Goal: Transaction & Acquisition: Book appointment/travel/reservation

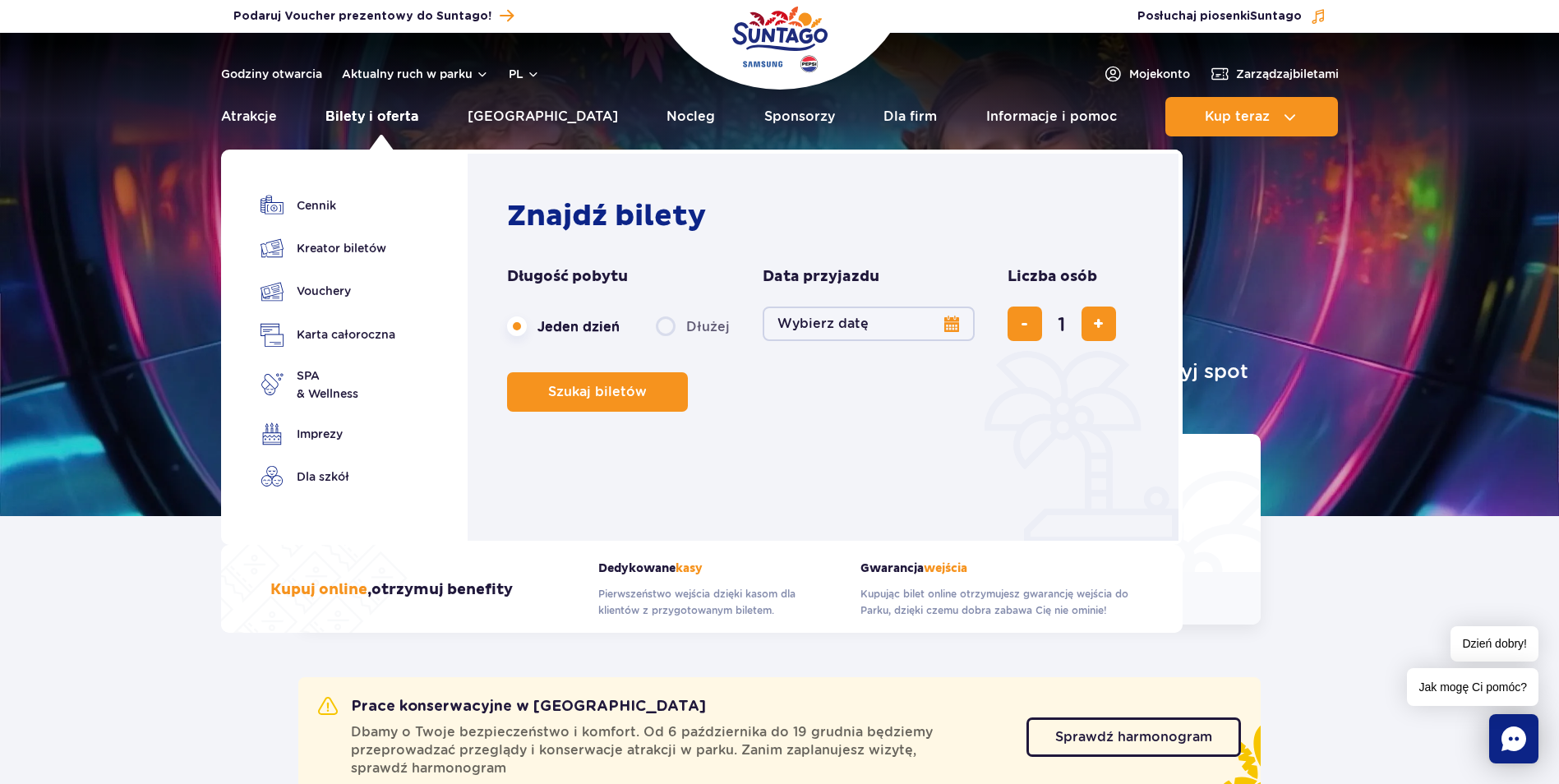
click at [371, 113] on link "Bilety i oferta" at bounding box center [371, 116] width 93 height 39
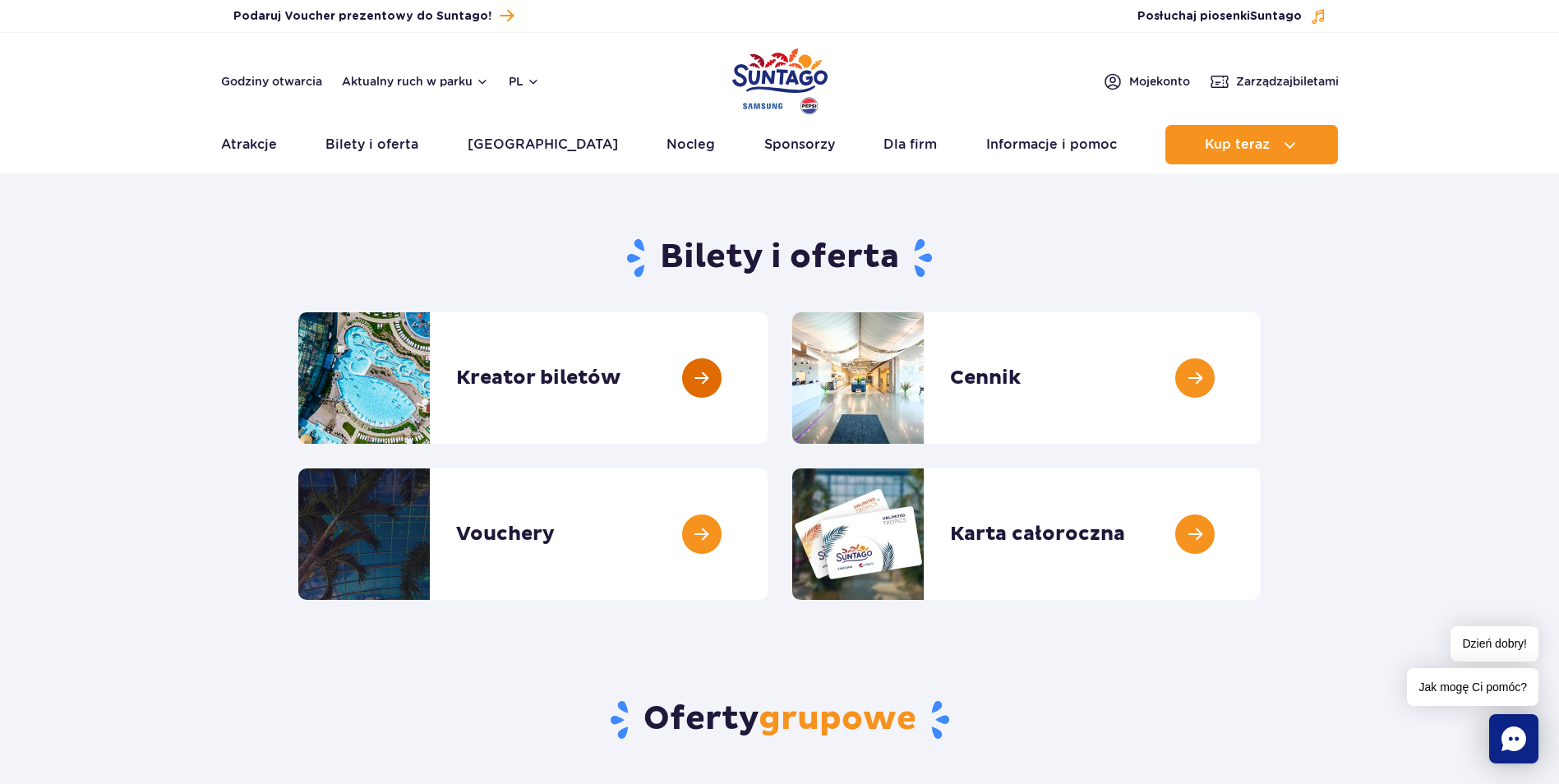
click at [767, 384] on link at bounding box center [767, 378] width 0 height 132
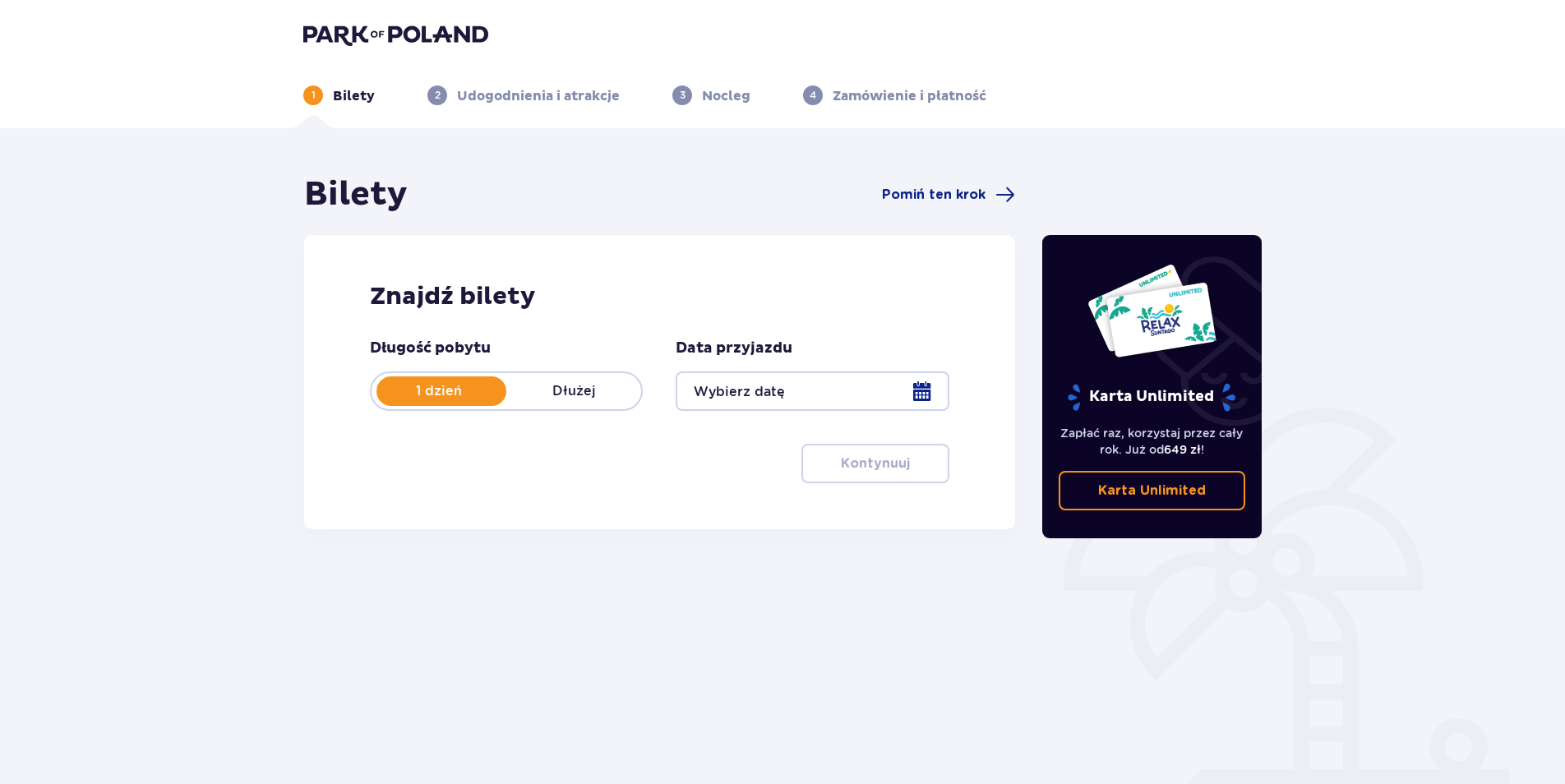
click at [923, 385] on div at bounding box center [812, 391] width 273 height 39
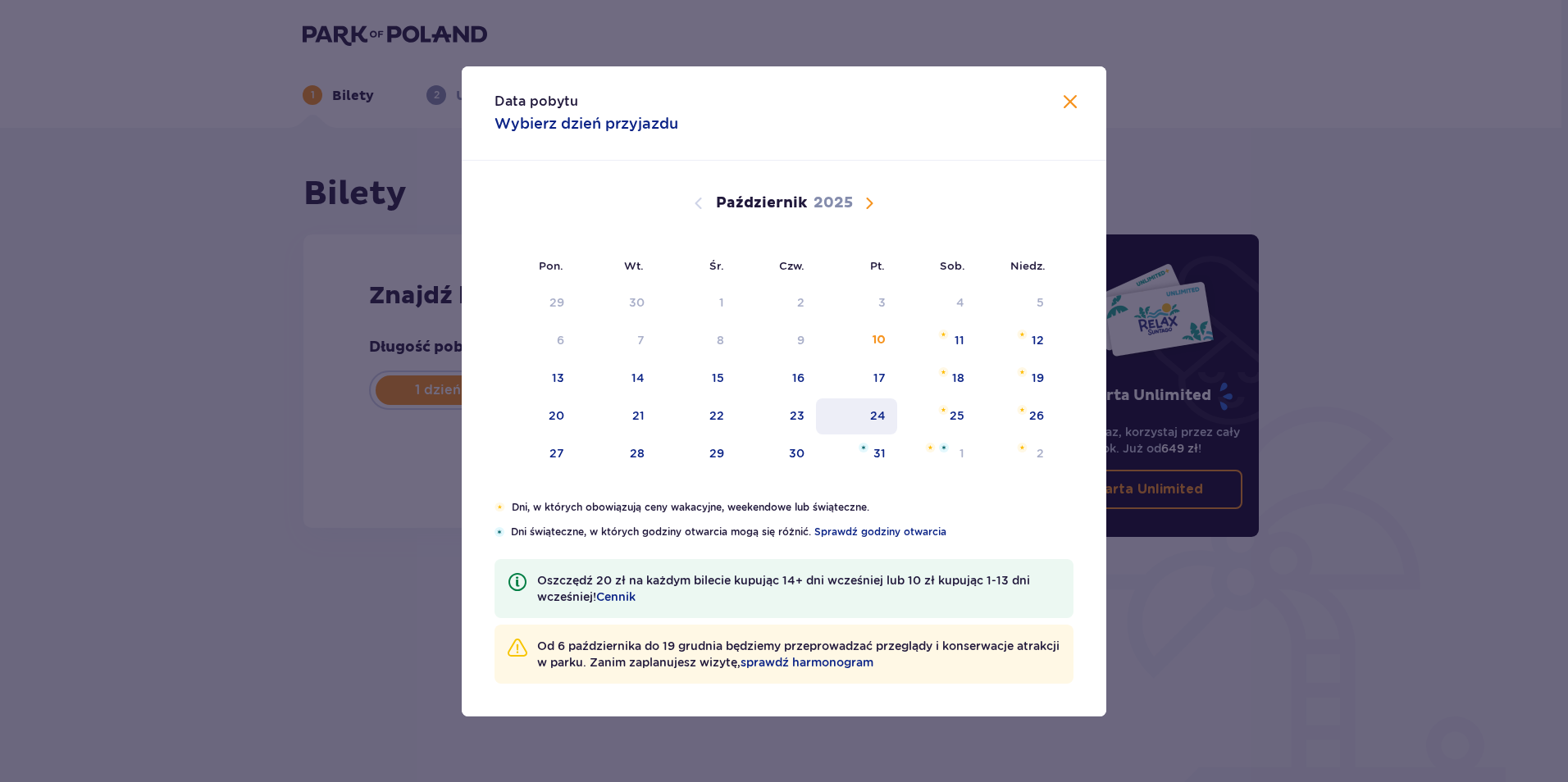
click at [880, 410] on div "24" at bounding box center [877, 415] width 15 height 16
type input "24.10.25"
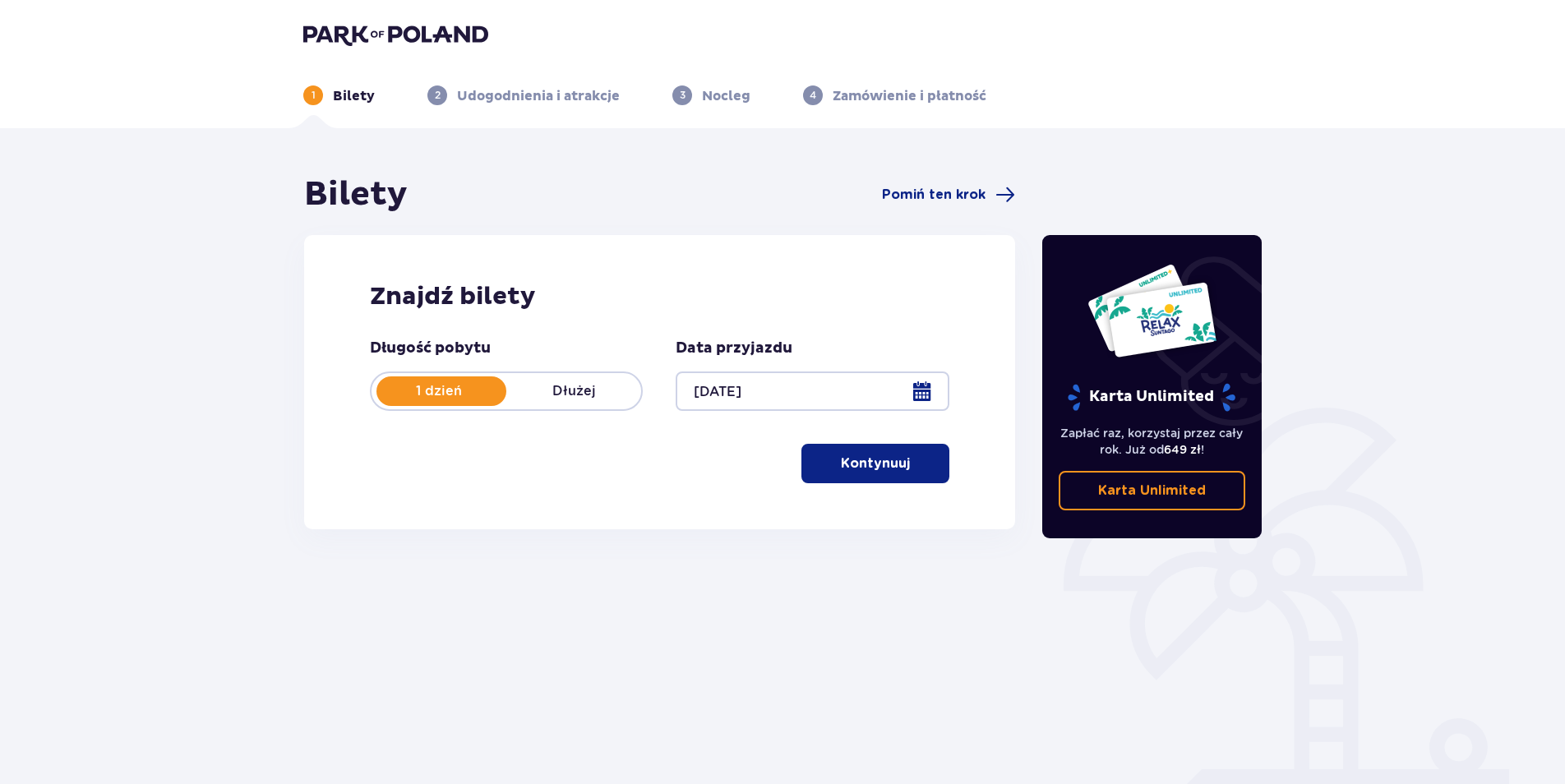
click at [886, 462] on p "Kontynuuj" at bounding box center [875, 463] width 69 height 18
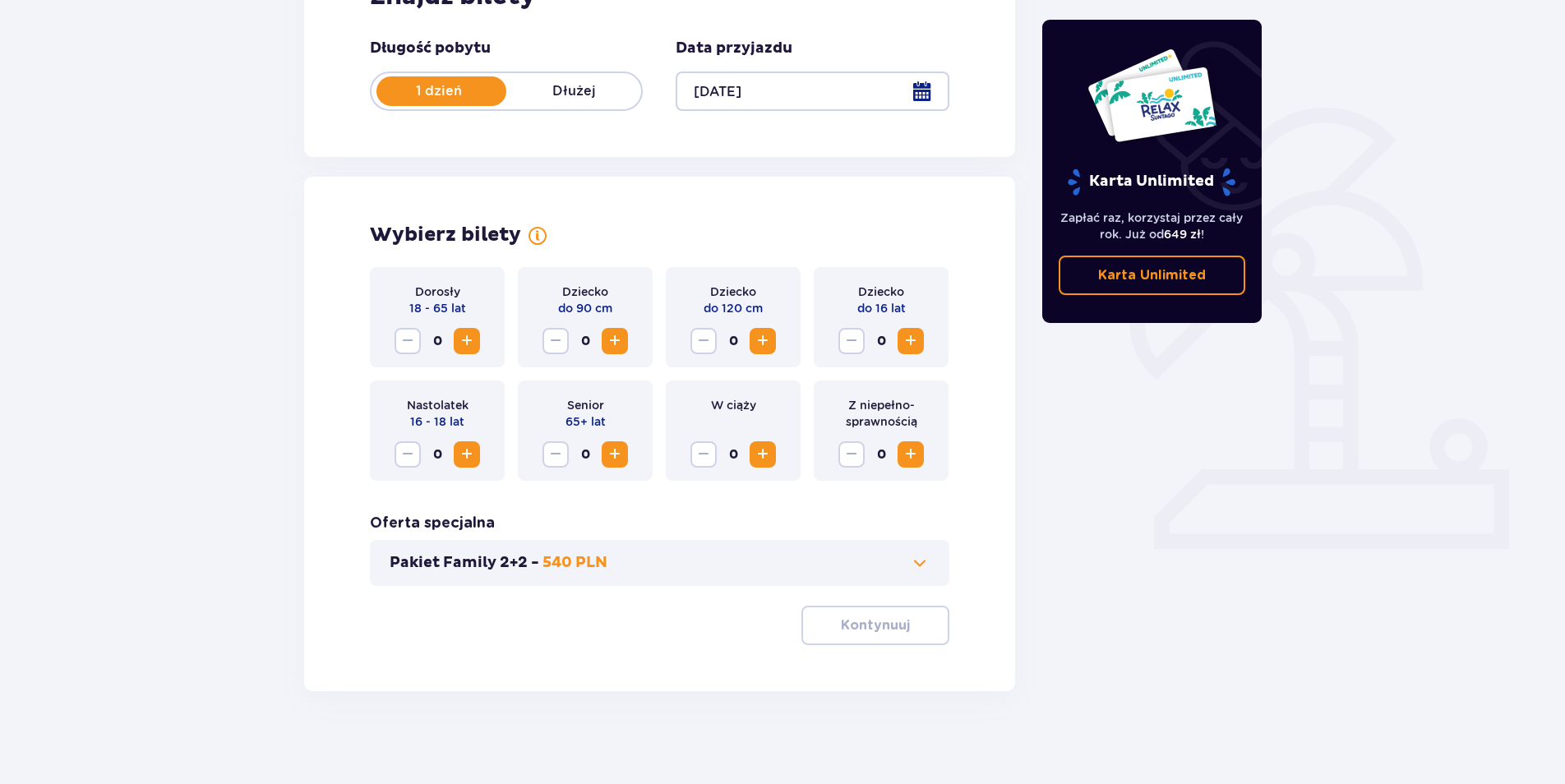
scroll to position [305, 0]
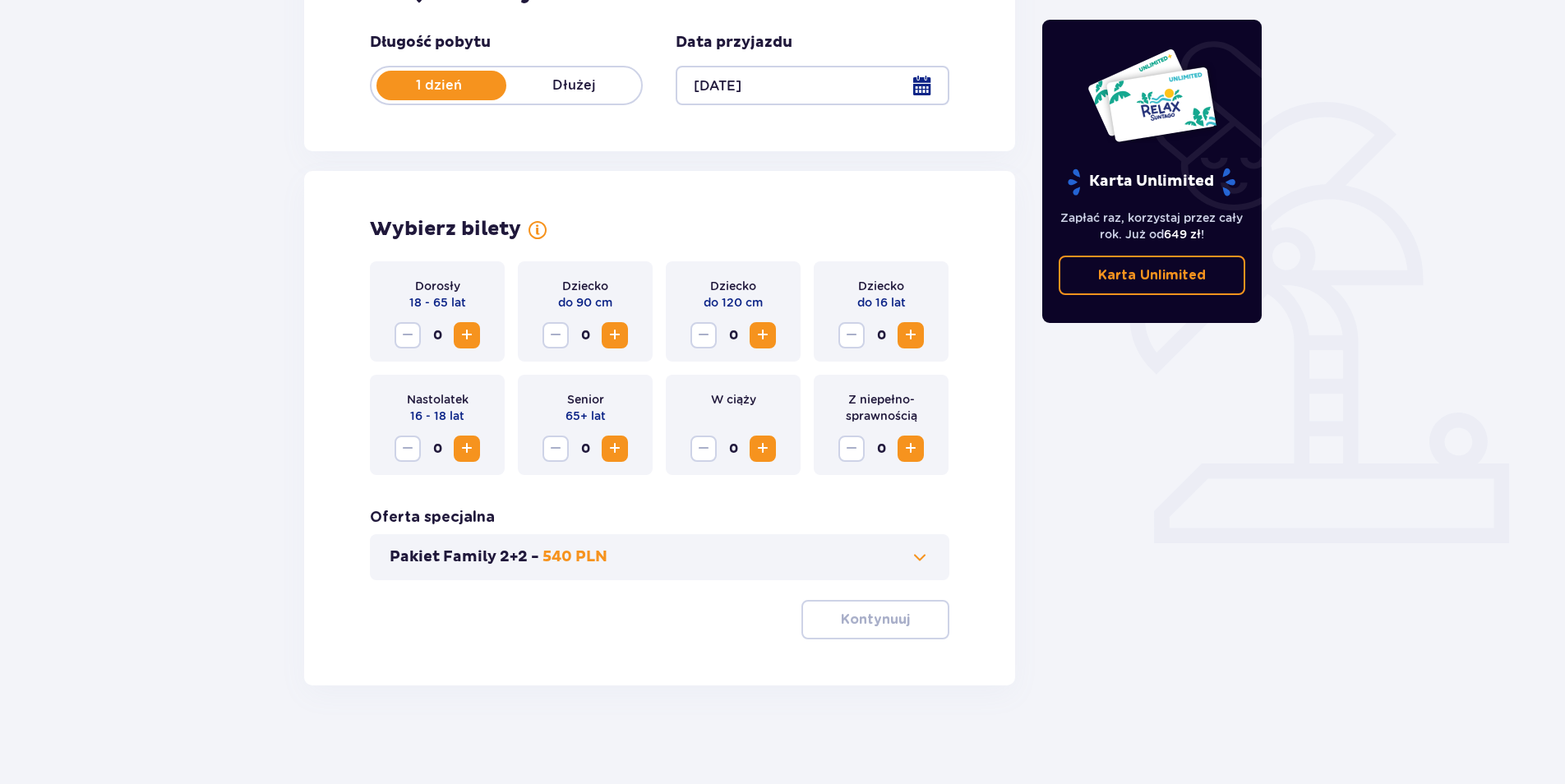
click at [472, 342] on span "Zwiększ" at bounding box center [466, 334] width 20 height 20
click at [855, 613] on p "Kontynuuj" at bounding box center [875, 619] width 69 height 18
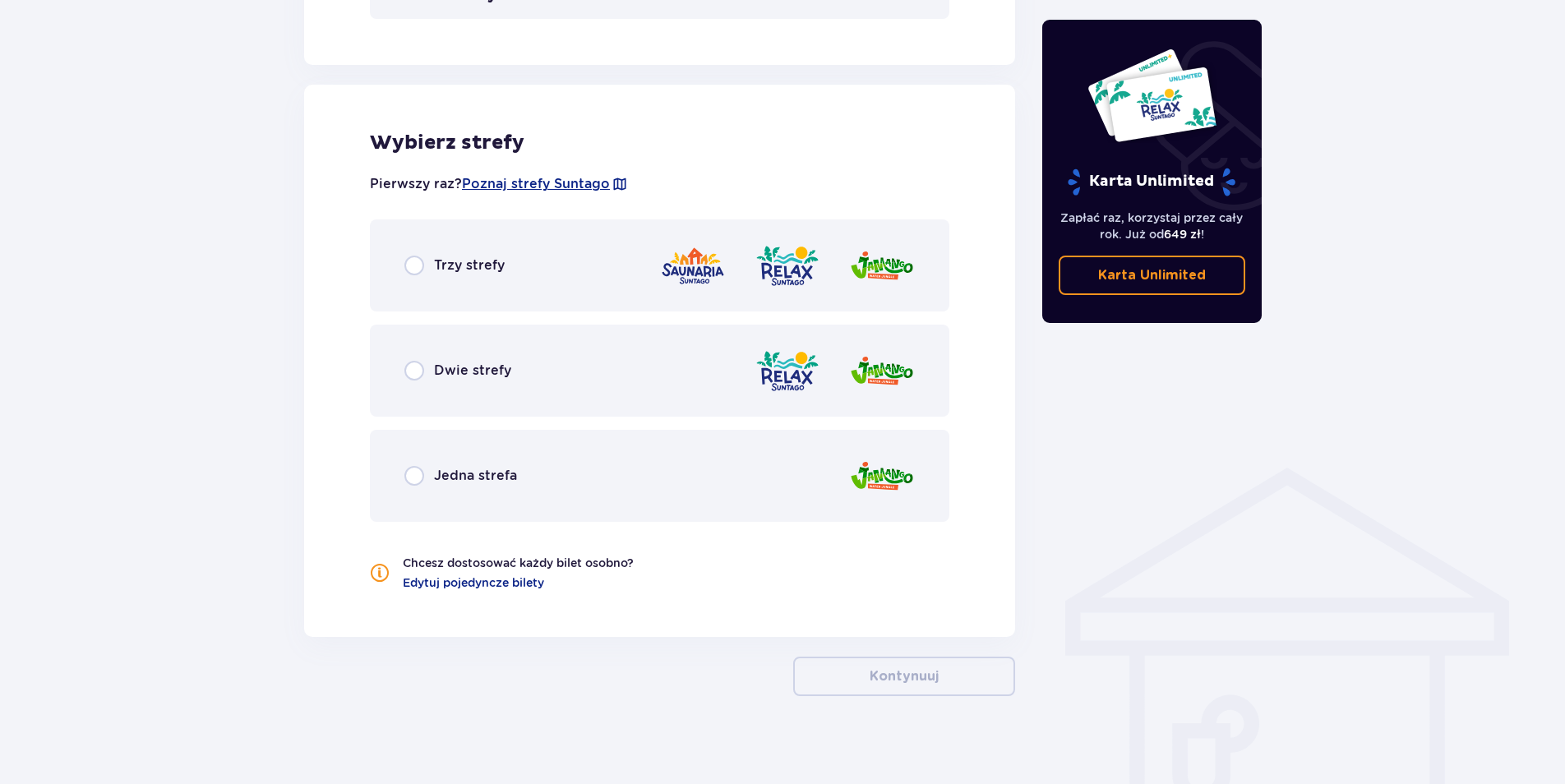
scroll to position [877, 0]
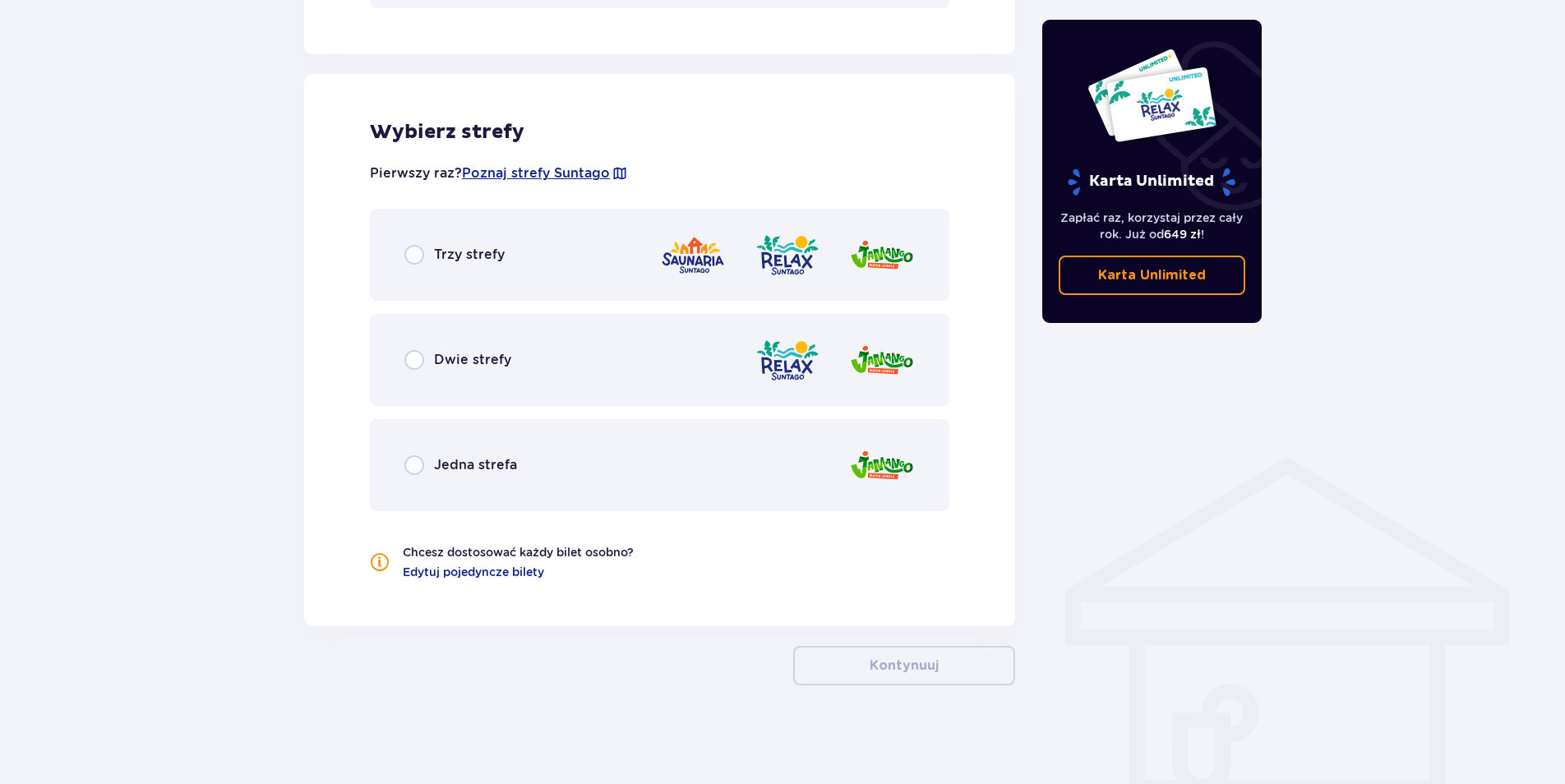
click at [412, 249] on input "radio" at bounding box center [413, 255] width 20 height 20
radio input "true"
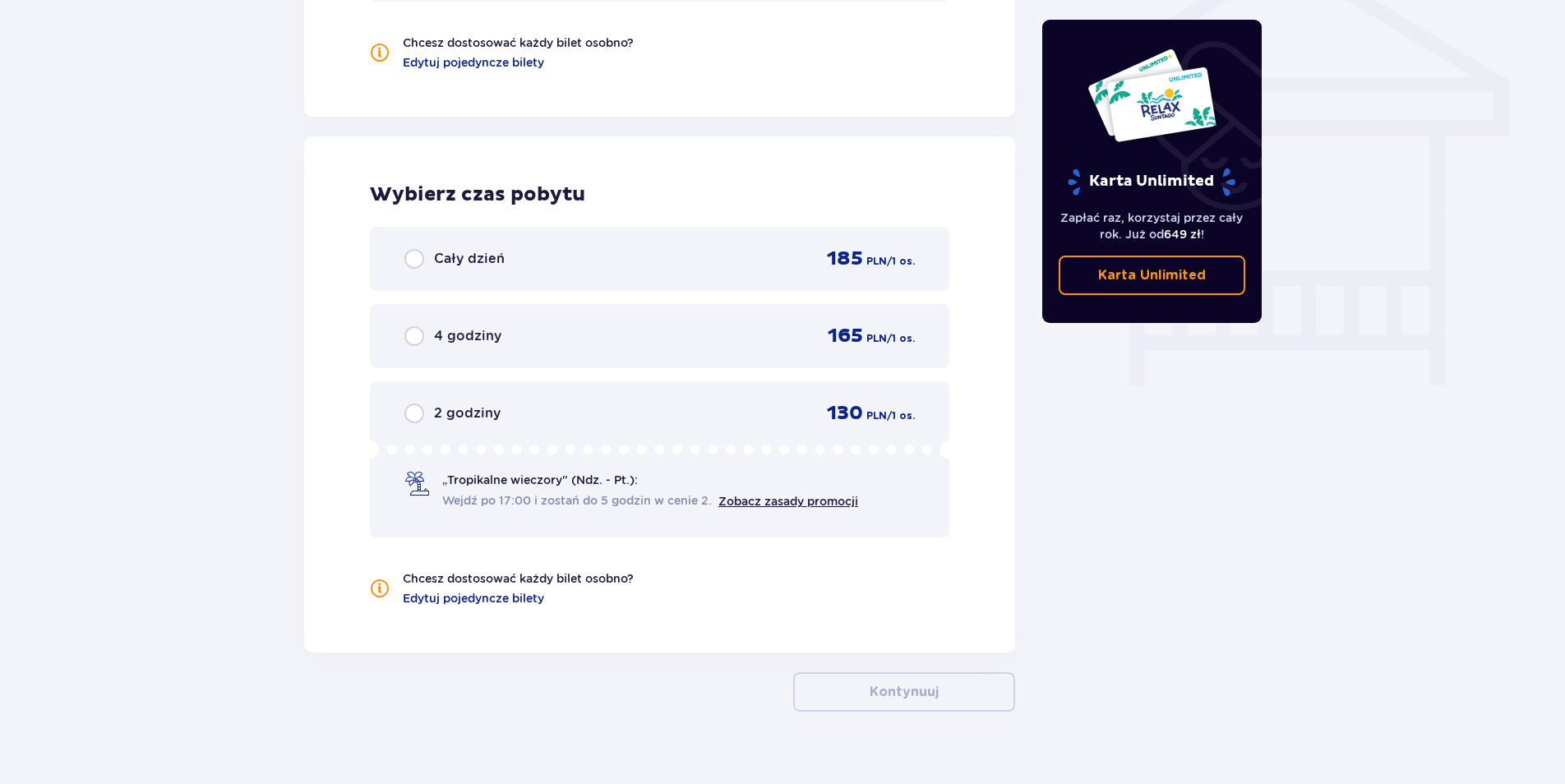
scroll to position [1414, 0]
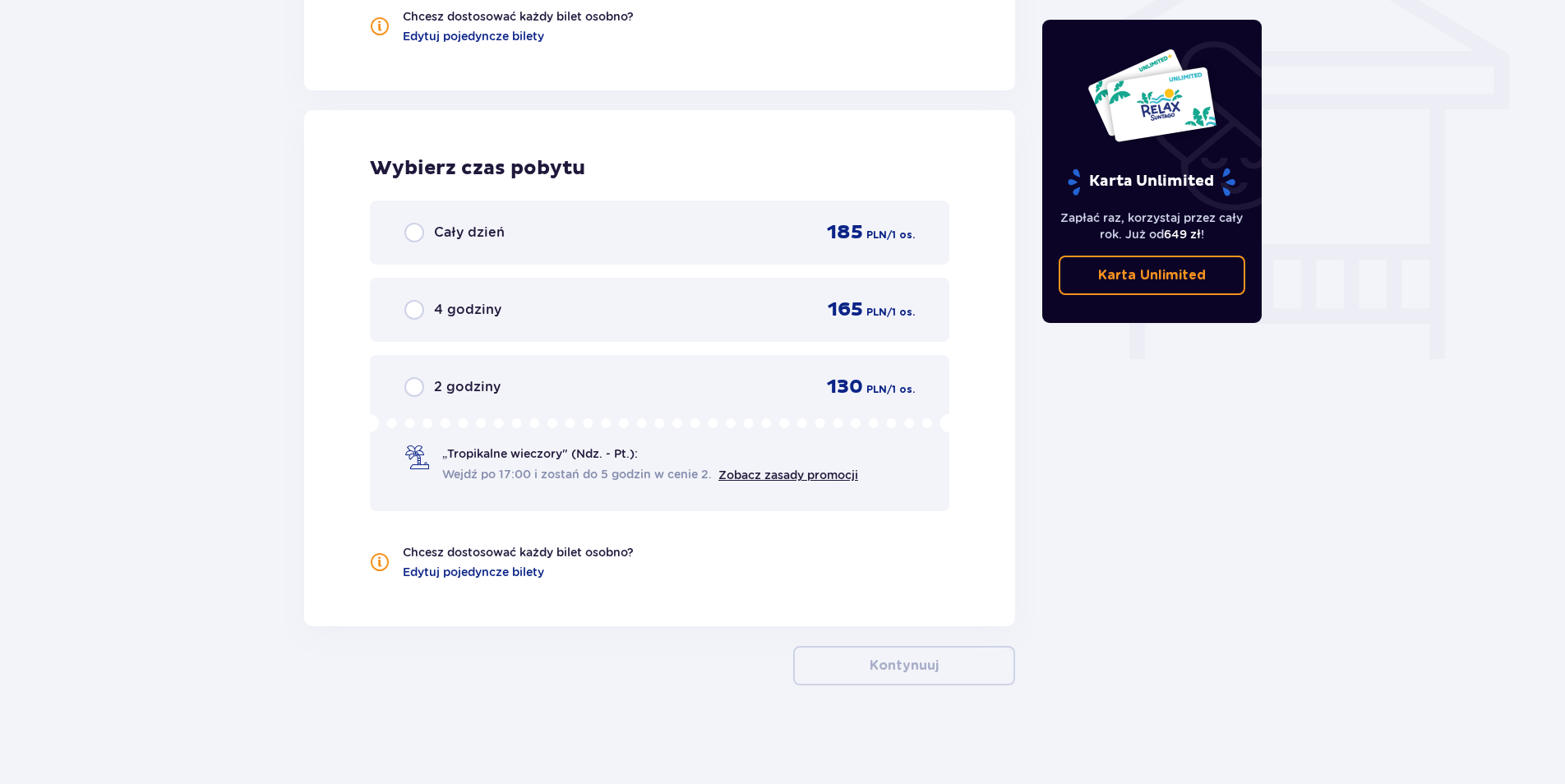
click at [510, 240] on div "Cały dzień 185 PLN / 1 os." at bounding box center [659, 232] width 510 height 25
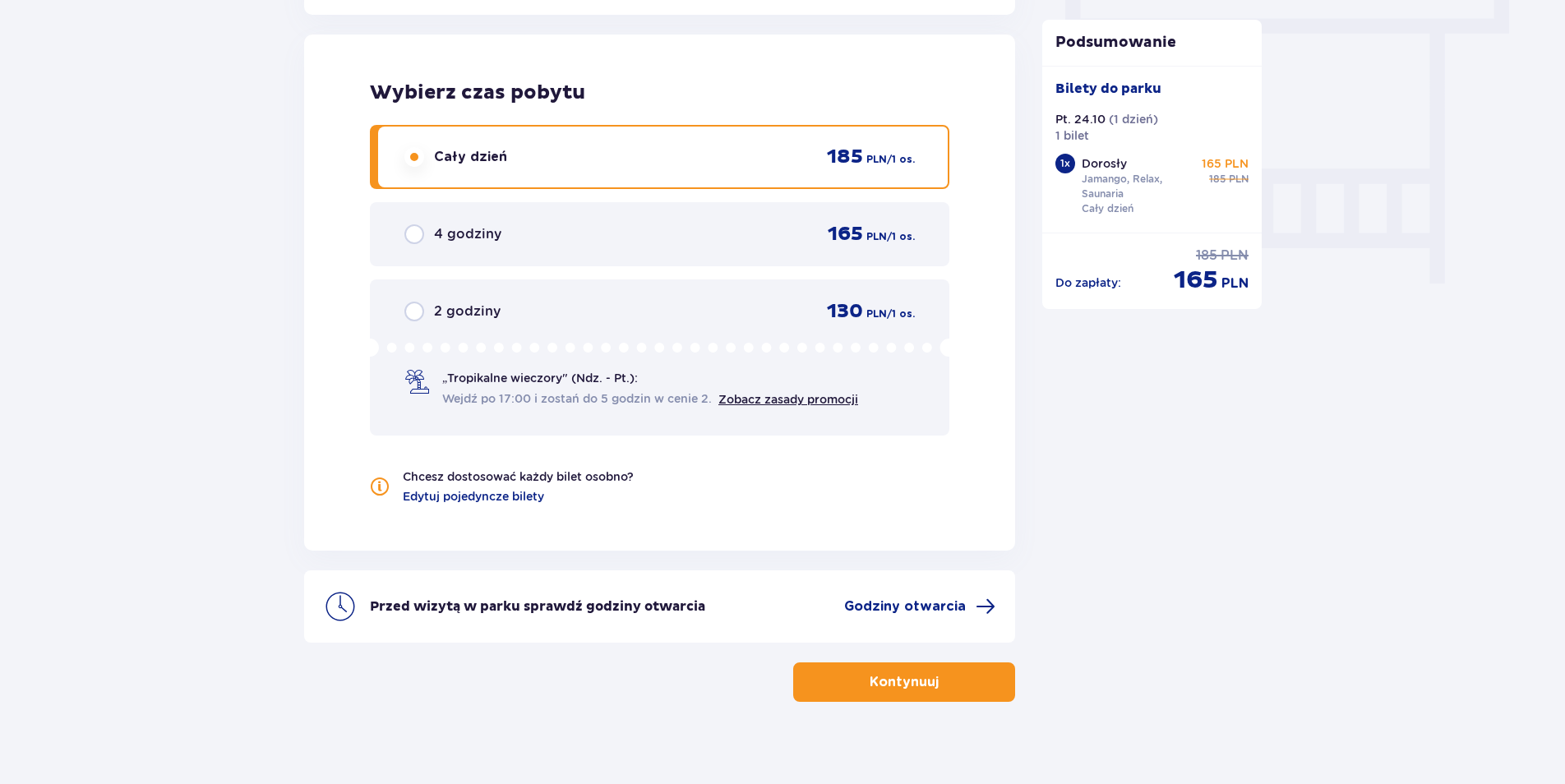
scroll to position [1505, 0]
